Goal: Information Seeking & Learning: Learn about a topic

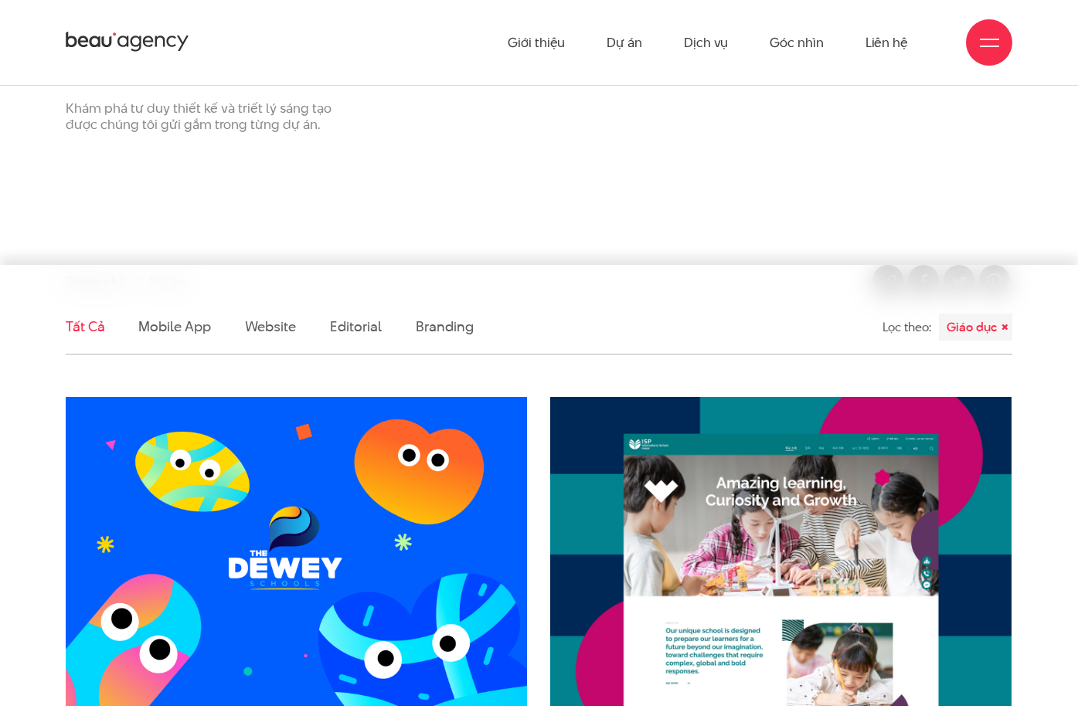
scroll to position [155, 0]
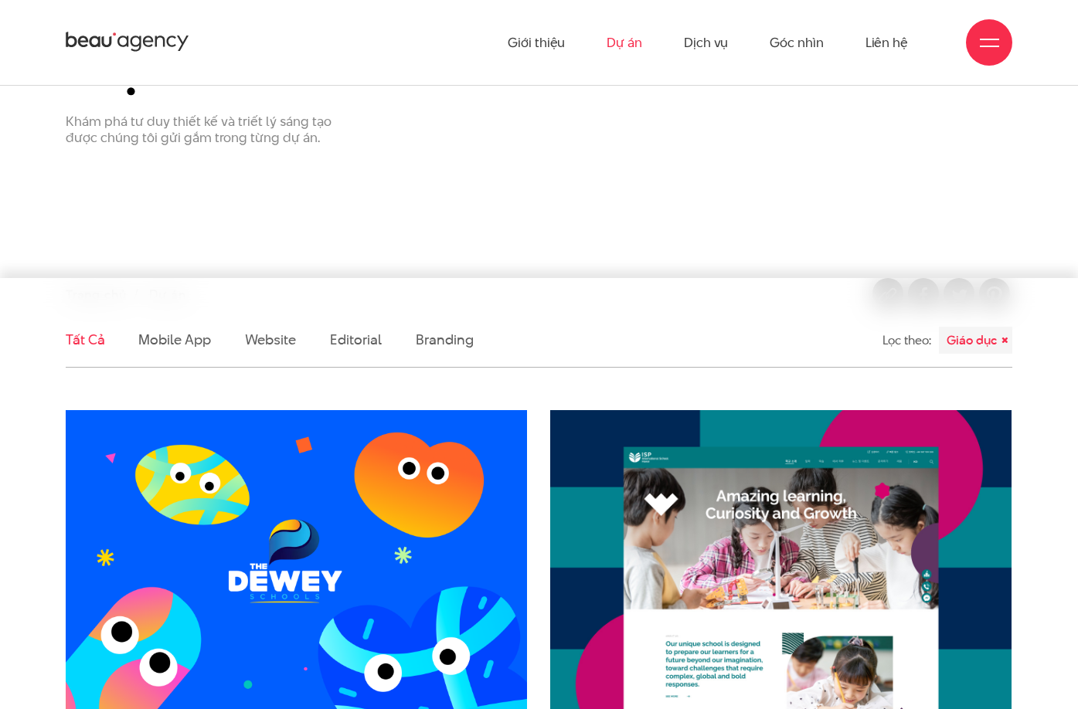
click at [631, 41] on link "Dự án" at bounding box center [625, 42] width 36 height 85
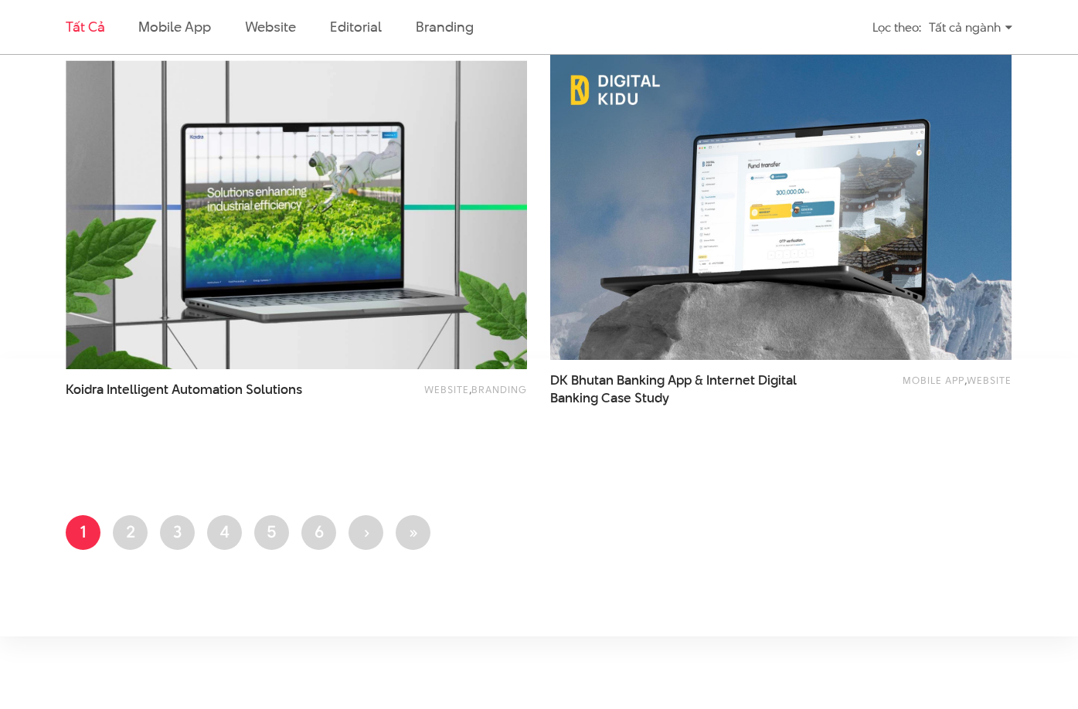
scroll to position [2550, 0]
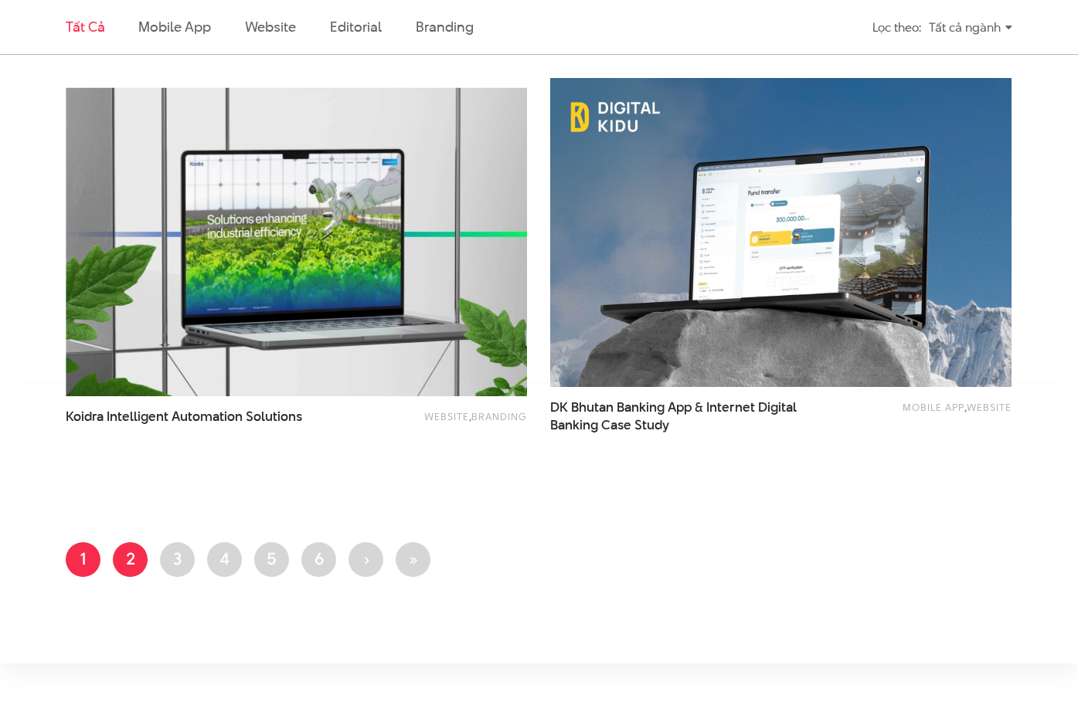
click at [133, 556] on link "Trang 2" at bounding box center [130, 560] width 35 height 35
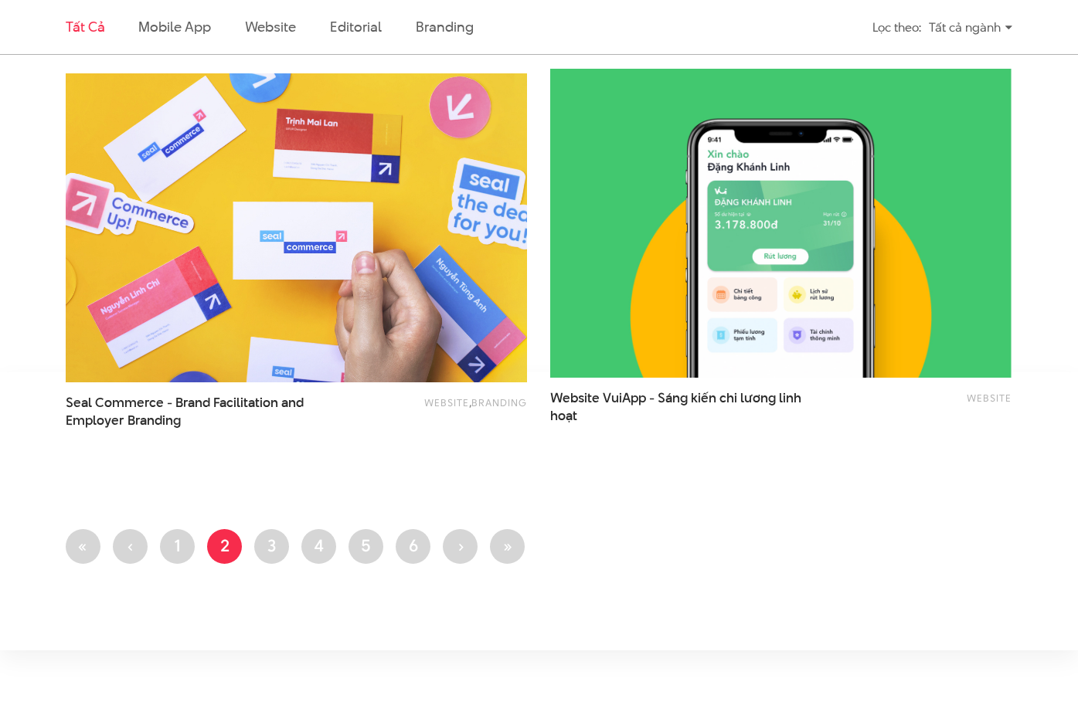
scroll to position [2782, 0]
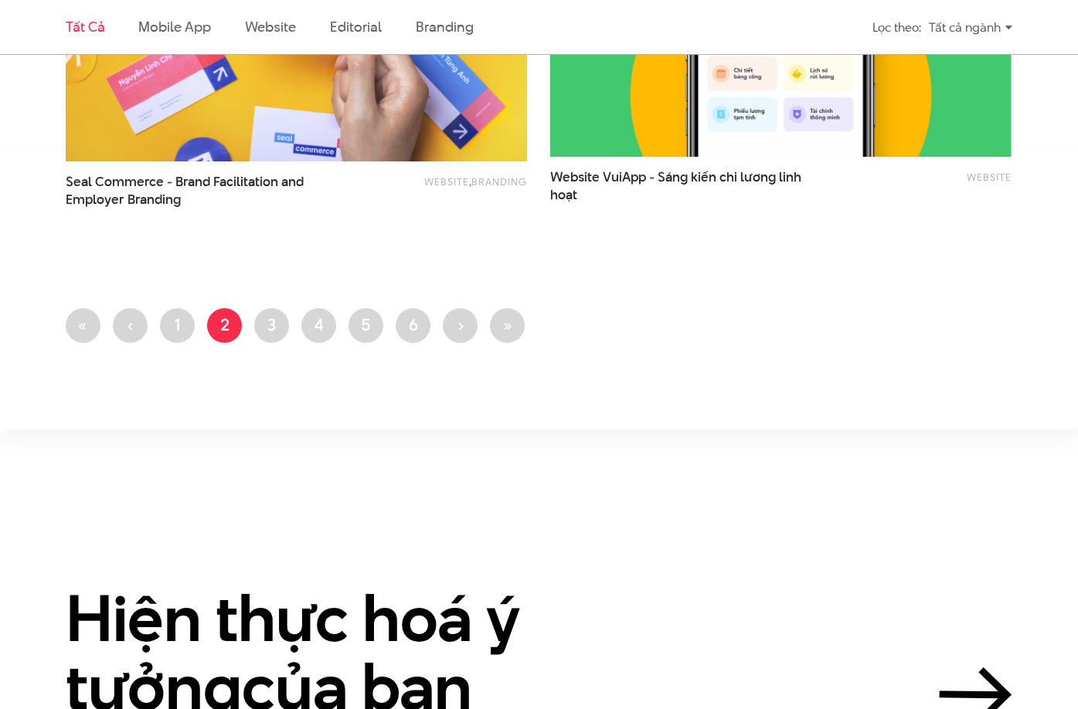
click at [148, 324] on ul "First page « Trang trước ‹ Trang 1 Trang hiện thời 2 Trang 3 Trang 4 Trang 5 Tr…" at bounding box center [539, 330] width 947 height 44
click at [174, 326] on link "Trang 1" at bounding box center [177, 325] width 35 height 35
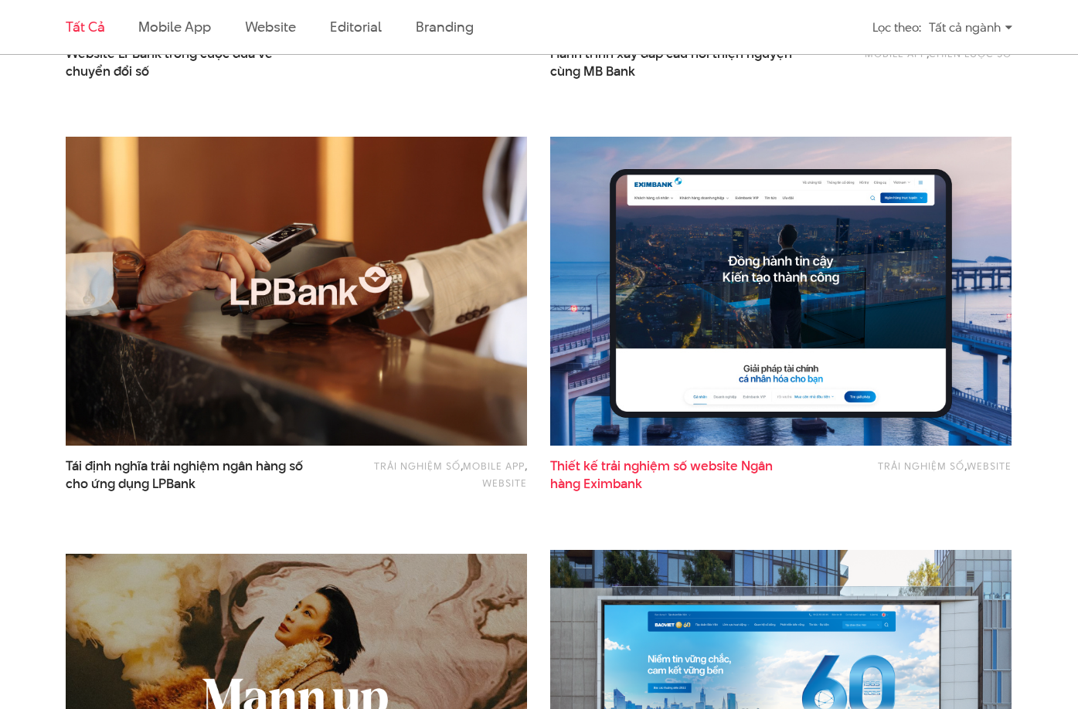
scroll to position [850, 0]
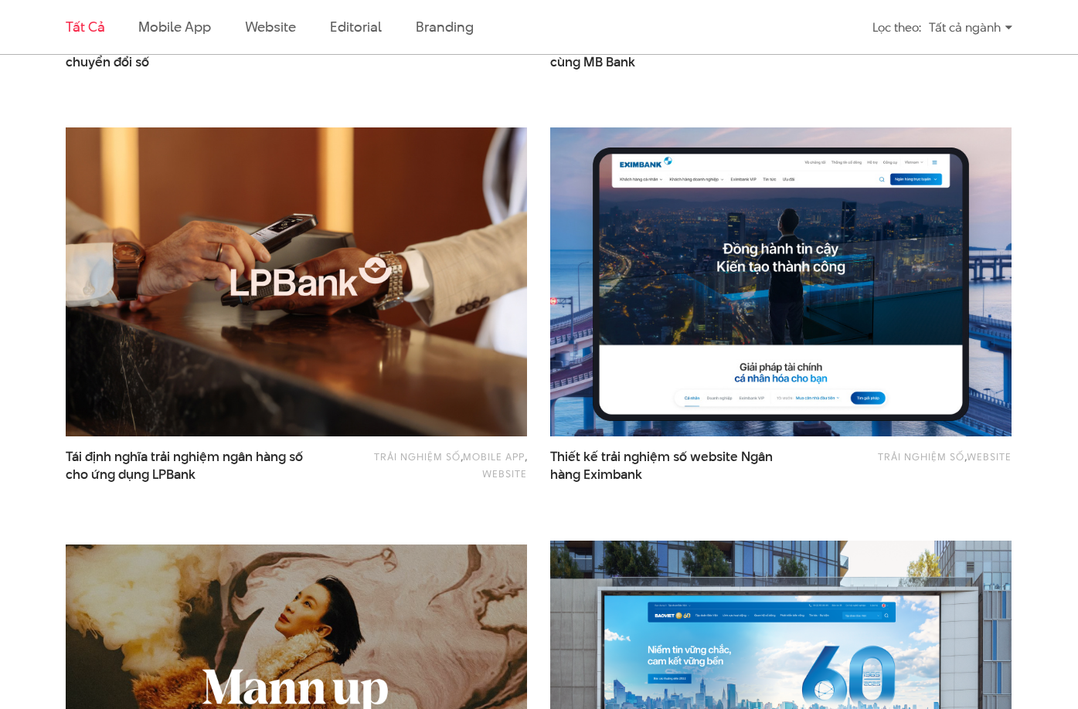
click at [791, 257] on img at bounding box center [781, 282] width 508 height 340
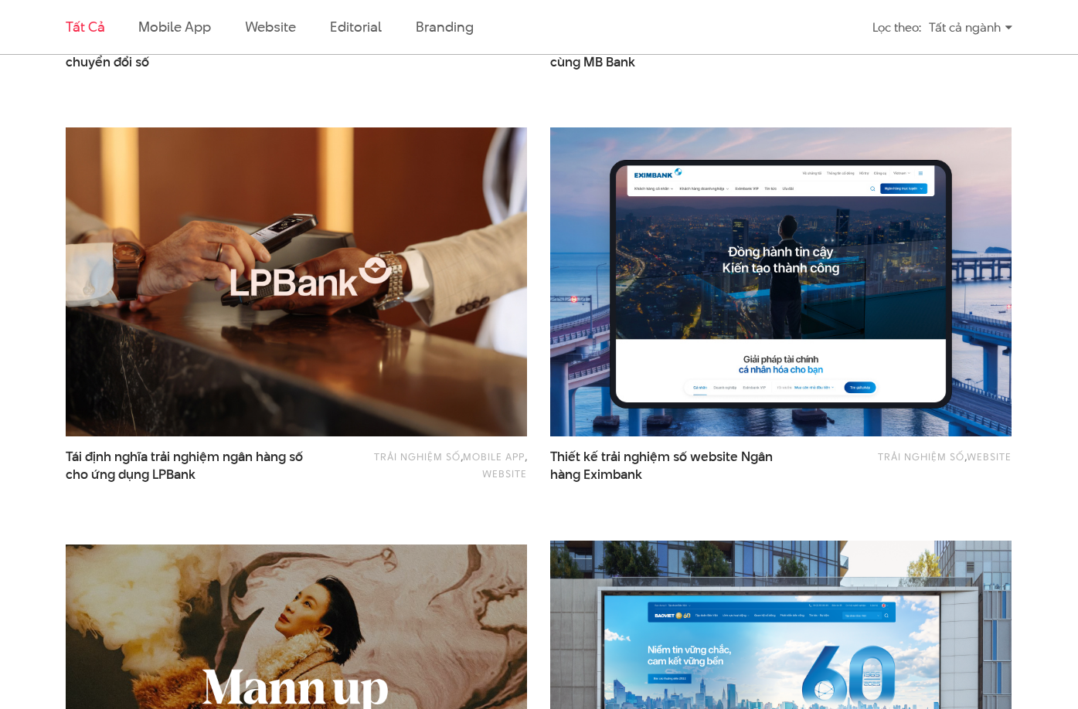
click at [1004, 29] on div "Tất cả ngành" at bounding box center [970, 27] width 83 height 27
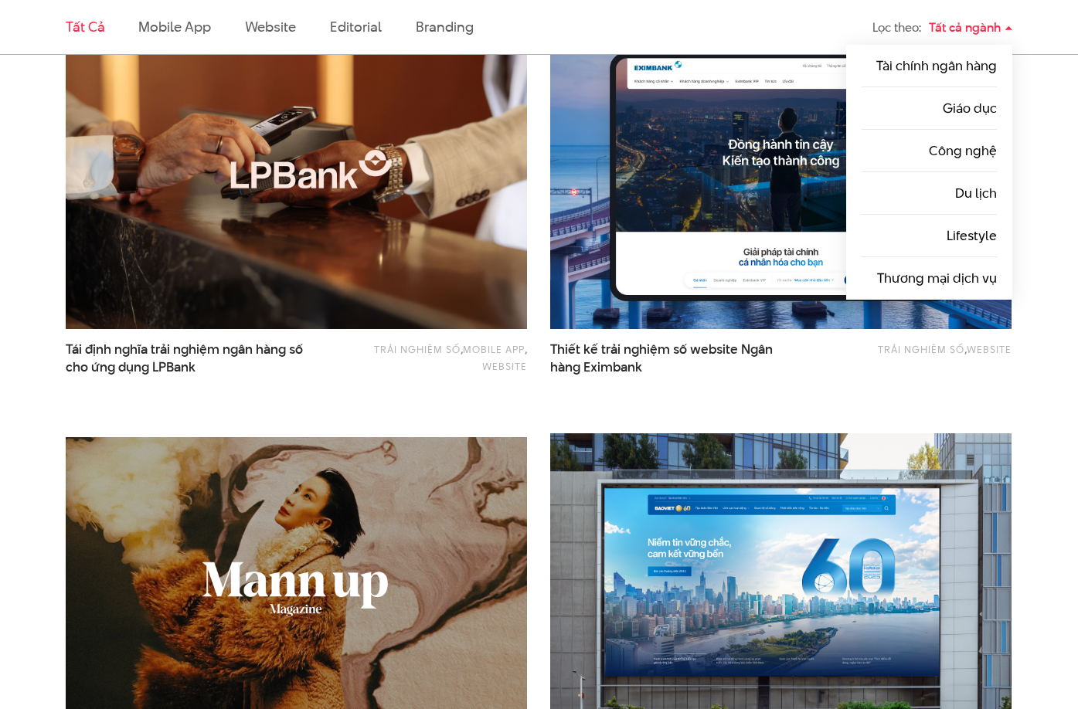
scroll to position [1082, 0]
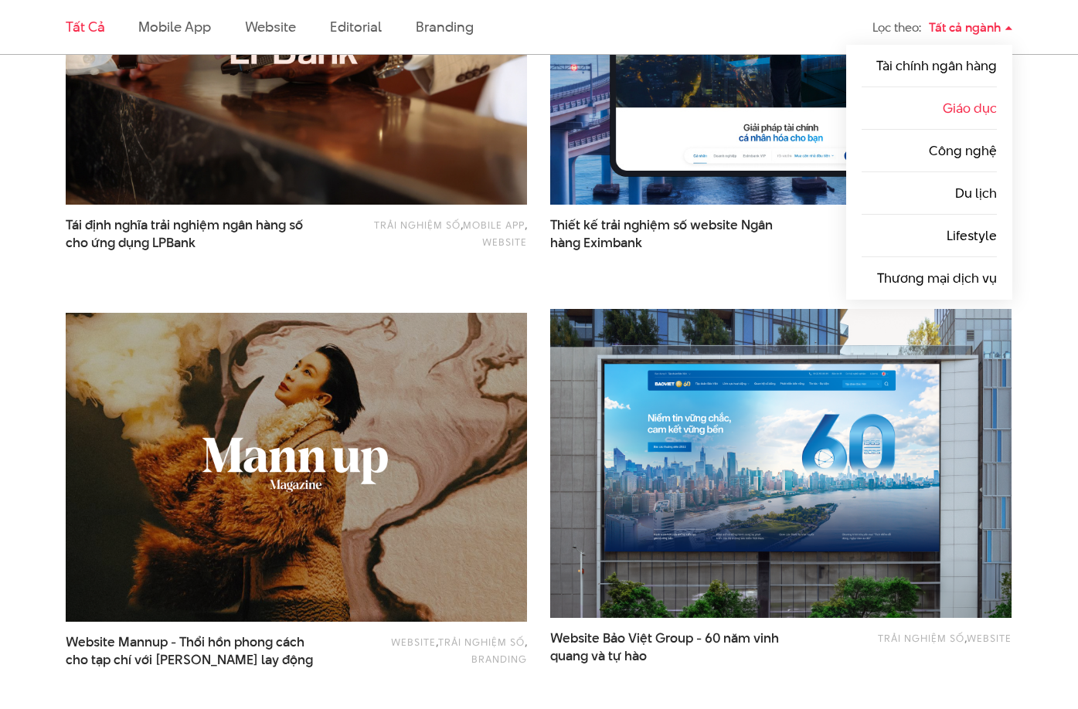
click at [978, 111] on link "Giáo dục" at bounding box center [970, 108] width 54 height 19
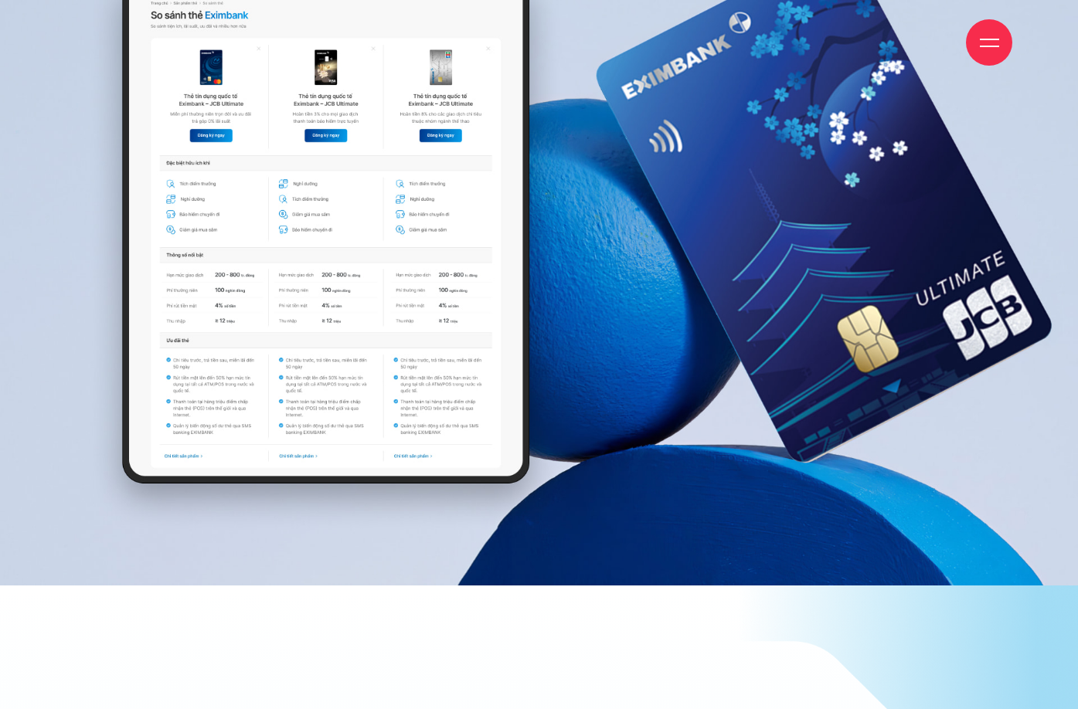
scroll to position [10620, 0]
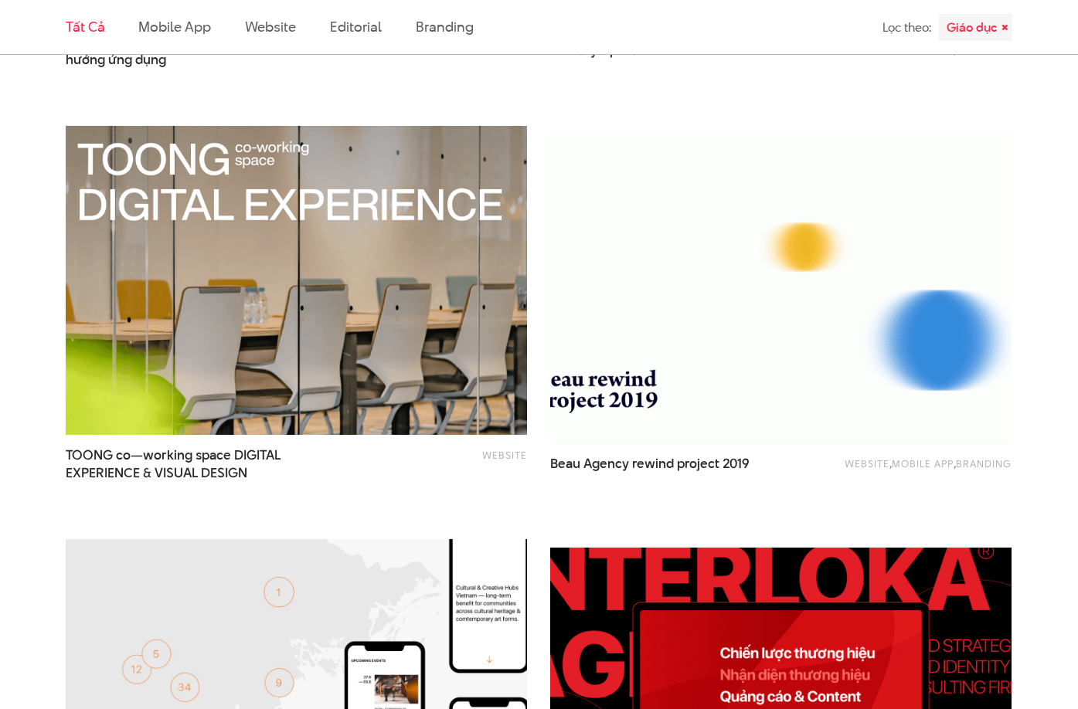
scroll to position [1700, 0]
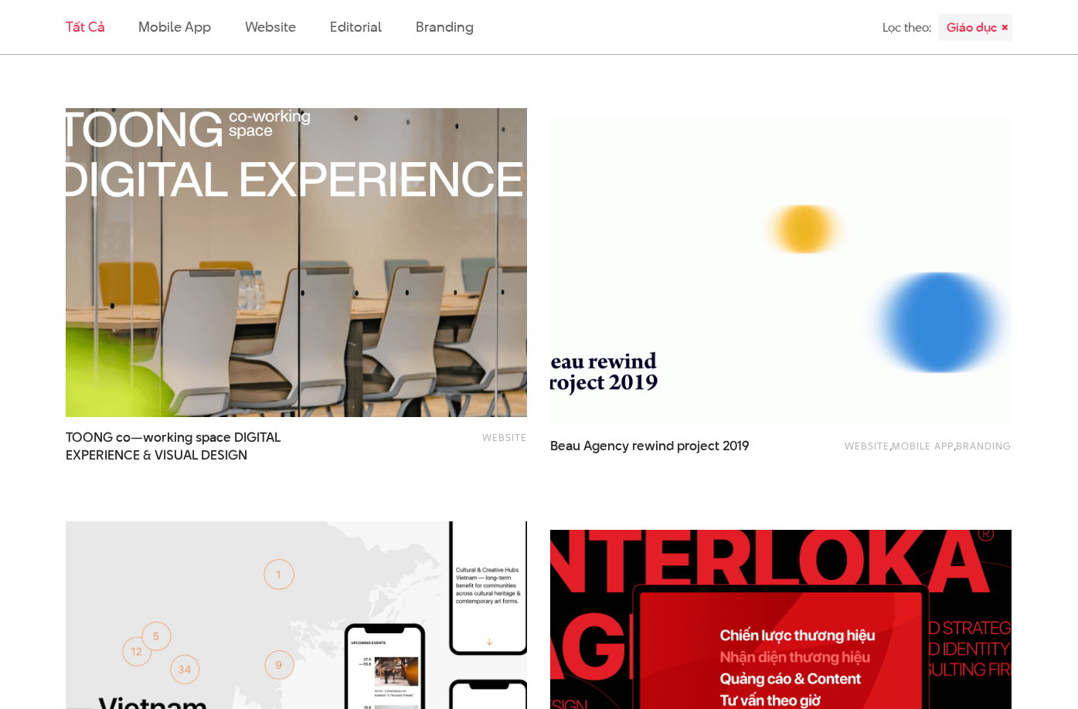
click at [168, 260] on img at bounding box center [297, 263] width 508 height 340
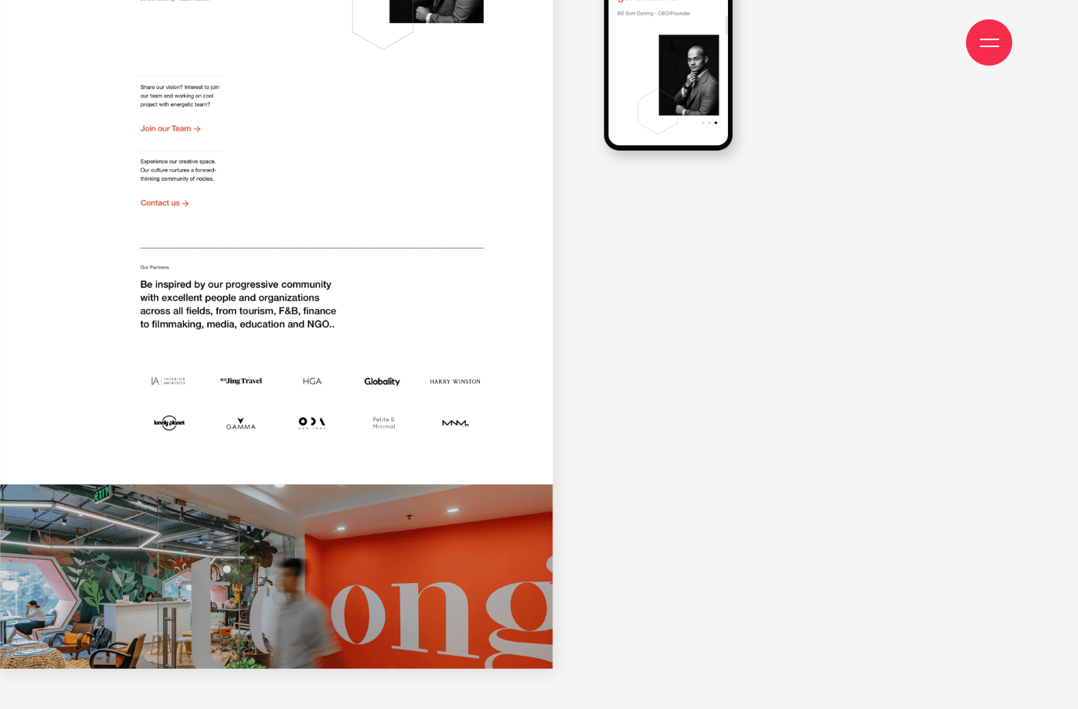
scroll to position [12520, 0]
